Goal: Find specific page/section: Find specific page/section

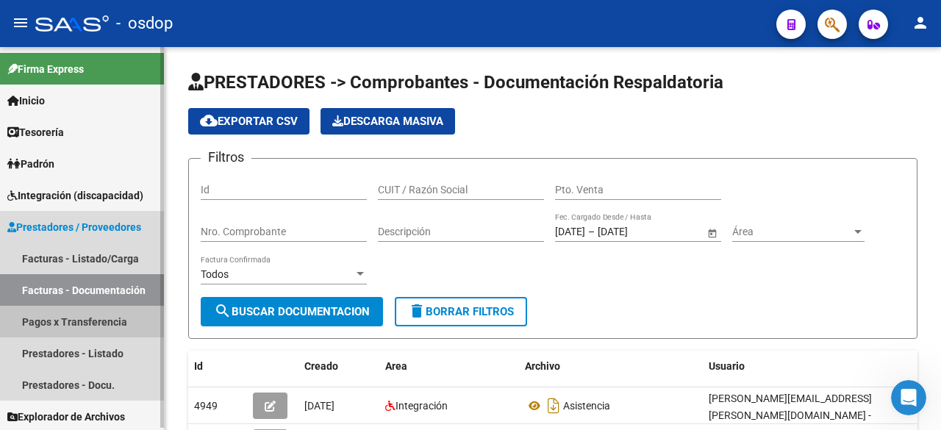
click at [84, 324] on link "Pagos x Transferencia" at bounding box center [82, 322] width 164 height 32
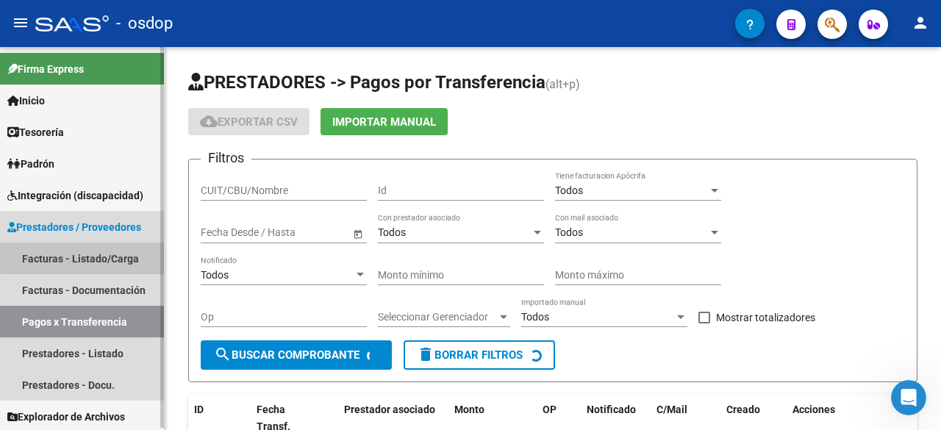
drag, startPoint x: 111, startPoint y: 251, endPoint x: 117, endPoint y: 264, distance: 14.5
click at [111, 251] on link "Facturas - Listado/Carga" at bounding box center [82, 259] width 164 height 32
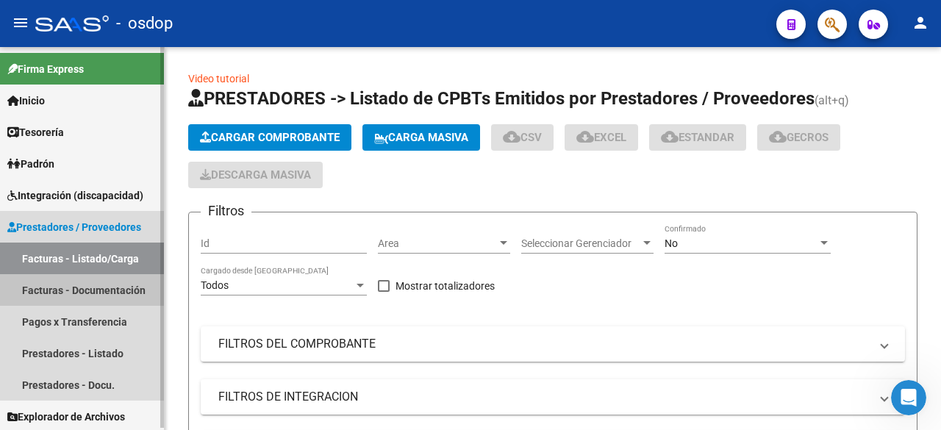
click at [133, 276] on link "Facturas - Documentación" at bounding box center [82, 290] width 164 height 32
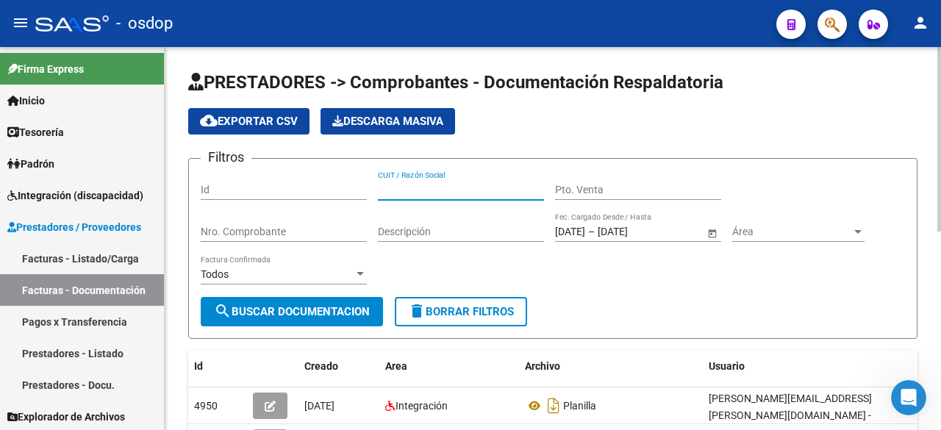
click at [399, 193] on input "CUIT / Razón Social" at bounding box center [461, 190] width 166 height 13
